Goal: Information Seeking & Learning: Learn about a topic

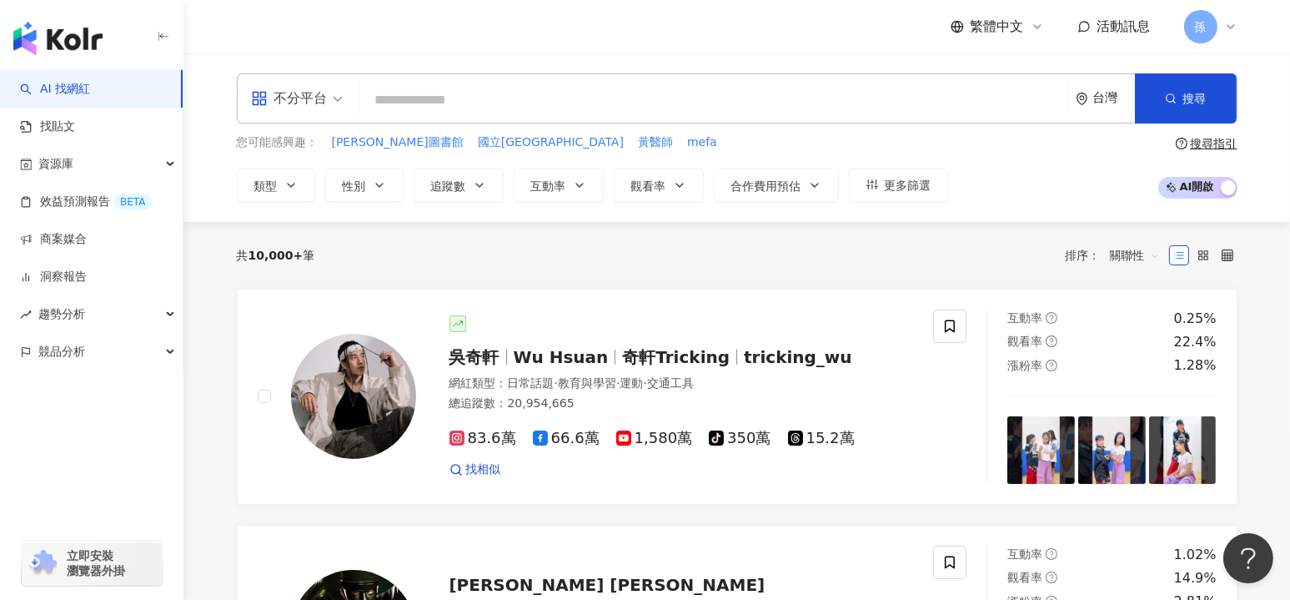
click at [409, 98] on input "search" at bounding box center [713, 100] width 695 height 32
type input "**********"
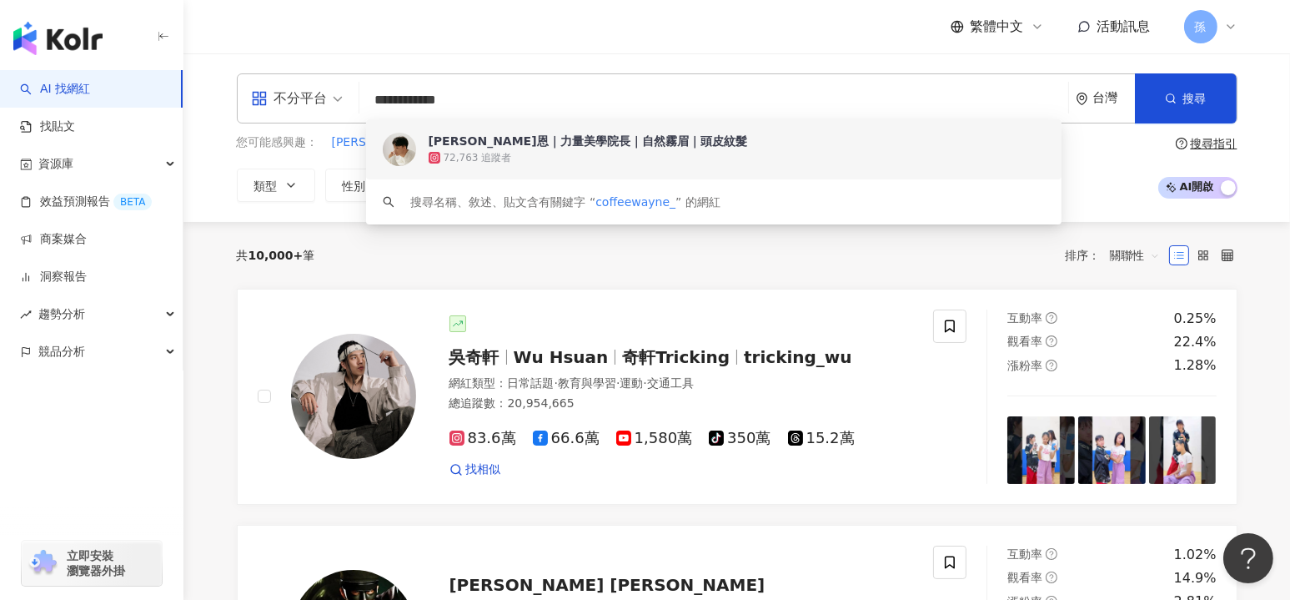
click at [474, 146] on div "[PERSON_NAME]恩｜力量美學院長｜自然霧眉｜頭皮紋髮" at bounding box center [588, 141] width 319 height 17
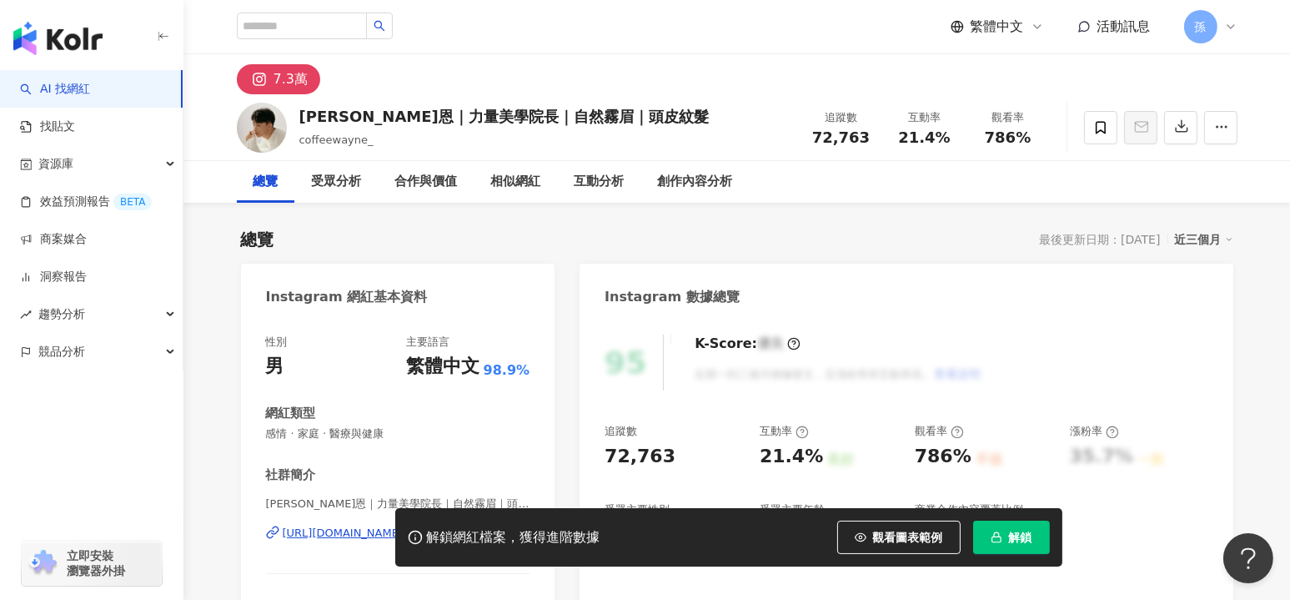
click at [986, 533] on button "解鎖" at bounding box center [1011, 536] width 77 height 33
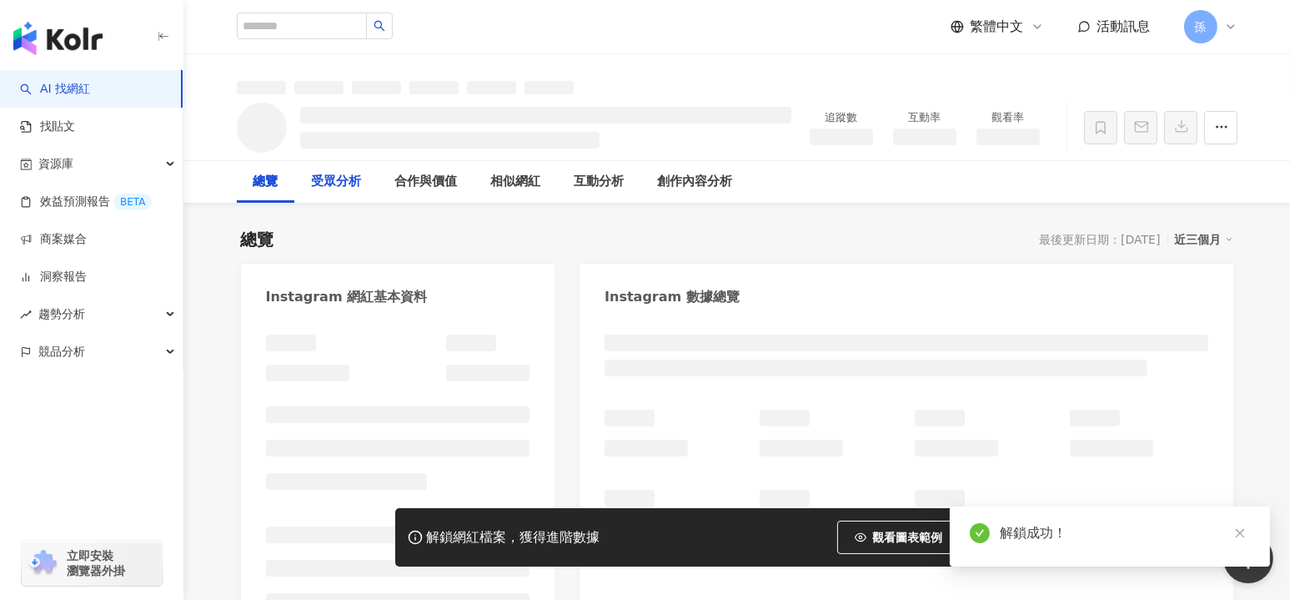
click at [326, 188] on div "受眾分析" at bounding box center [337, 182] width 50 height 20
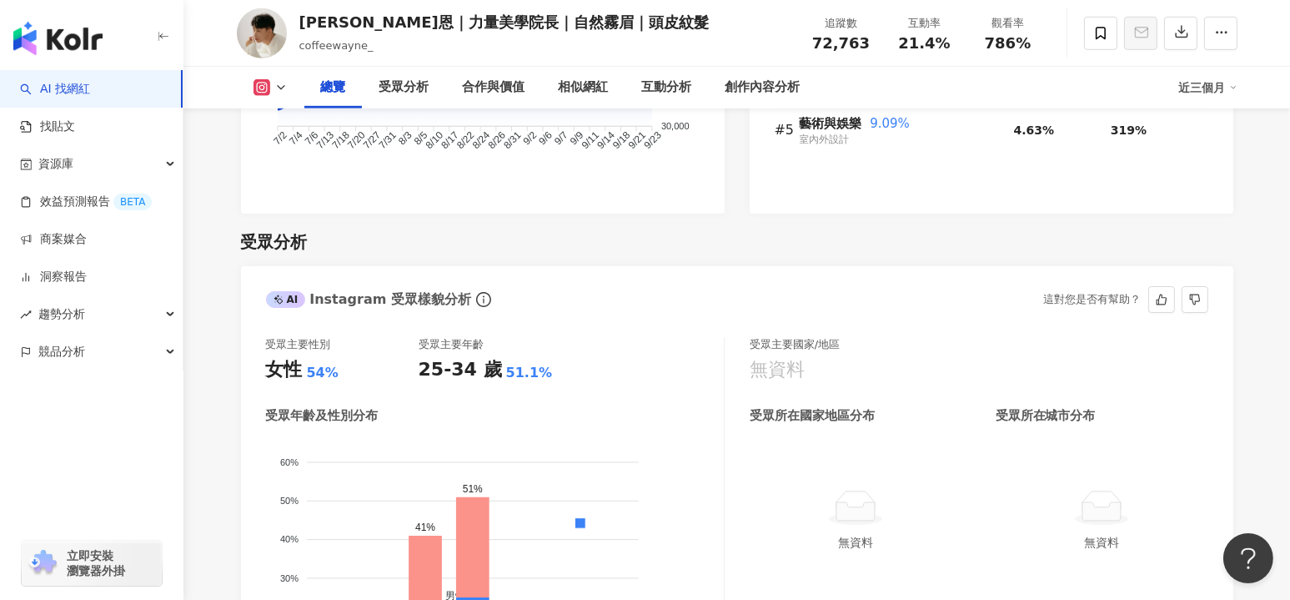
scroll to position [1313, 0]
